Goal: Navigation & Orientation: Find specific page/section

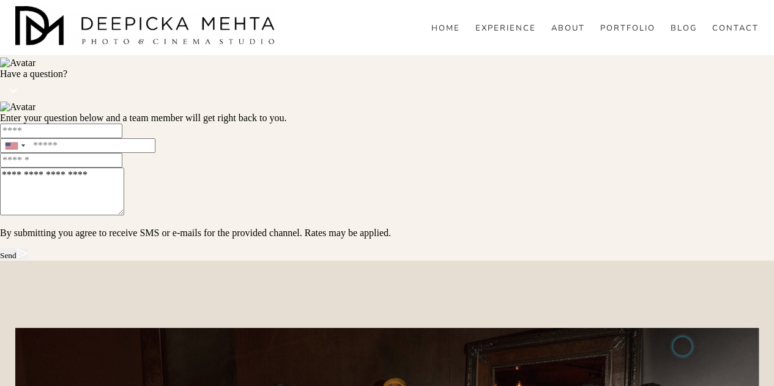
click at [426, 34] on div "HOME EXPERIENCE ABOUT PORTFOLIO BLOG WEDDINGS ENGAGEMENT PORTRAITS RESOURCES" at bounding box center [535, 27] width 446 height 13
click at [431, 34] on div "HOME EXPERIENCE ABOUT PORTFOLIO BLOG WEDDINGS ENGAGEMENT PORTRAITS RESOURCES" at bounding box center [535, 27] width 446 height 13
click at [437, 34] on link "HOME" at bounding box center [445, 28] width 29 height 11
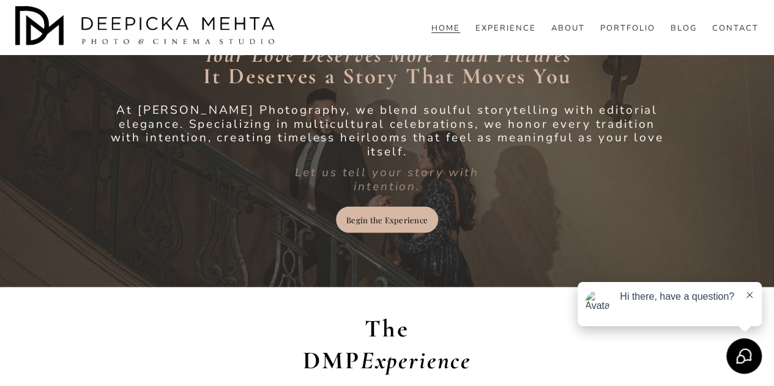
scroll to position [1128, 0]
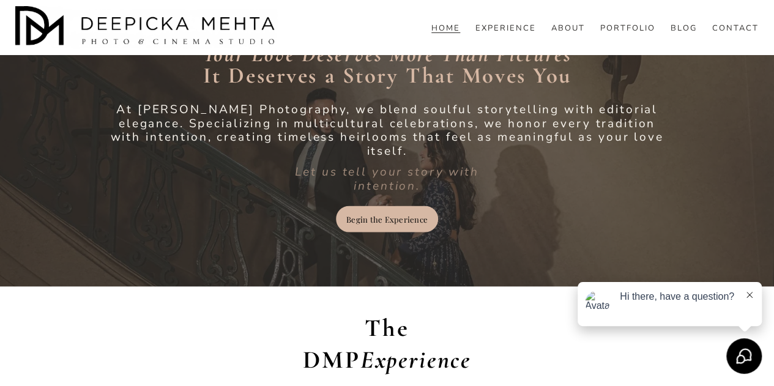
click at [182, 116] on span "At [PERSON_NAME] Photography, we blend soulful storytelling with editorial eleg…" at bounding box center [390, 130] width 558 height 58
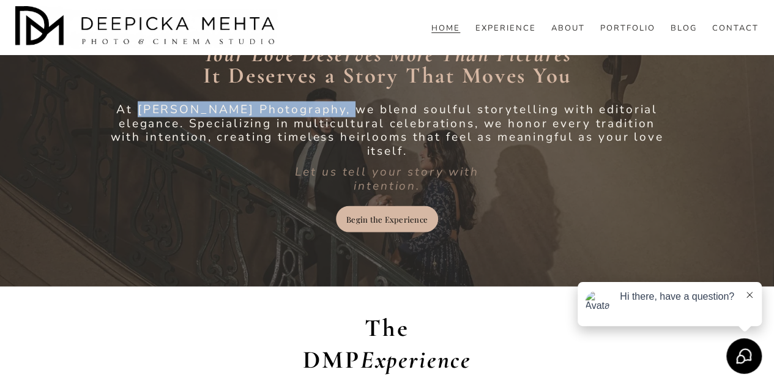
click at [340, 119] on span "At [PERSON_NAME] Photography, we blend soulful storytelling with editorial eleg…" at bounding box center [390, 130] width 558 height 58
copy span "[PERSON_NAME] Photography,"
